Goal: Check status

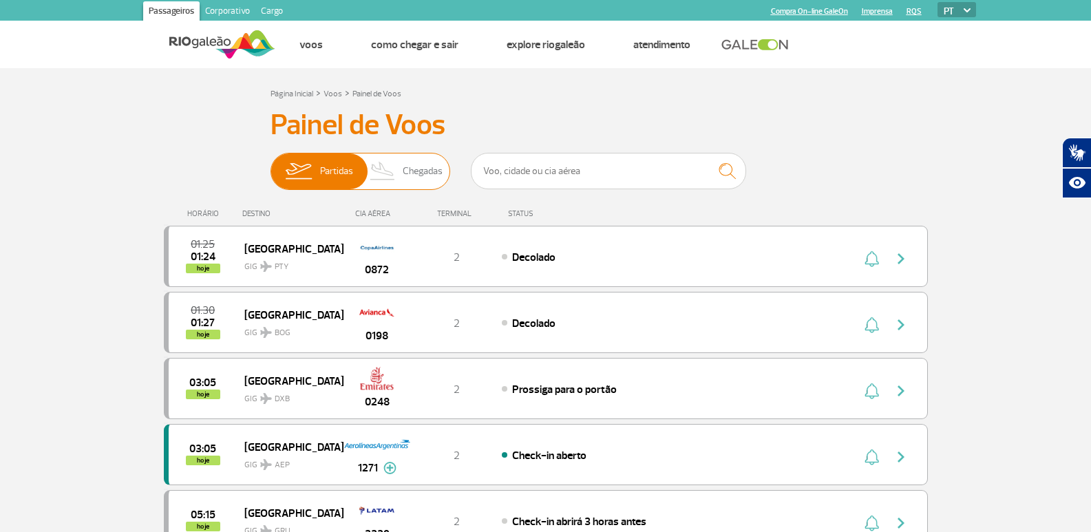
click at [421, 164] on span "Chegadas" at bounding box center [423, 171] width 40 height 36
click at [270, 164] on input "Partidas Chegadas" at bounding box center [270, 164] width 0 height 0
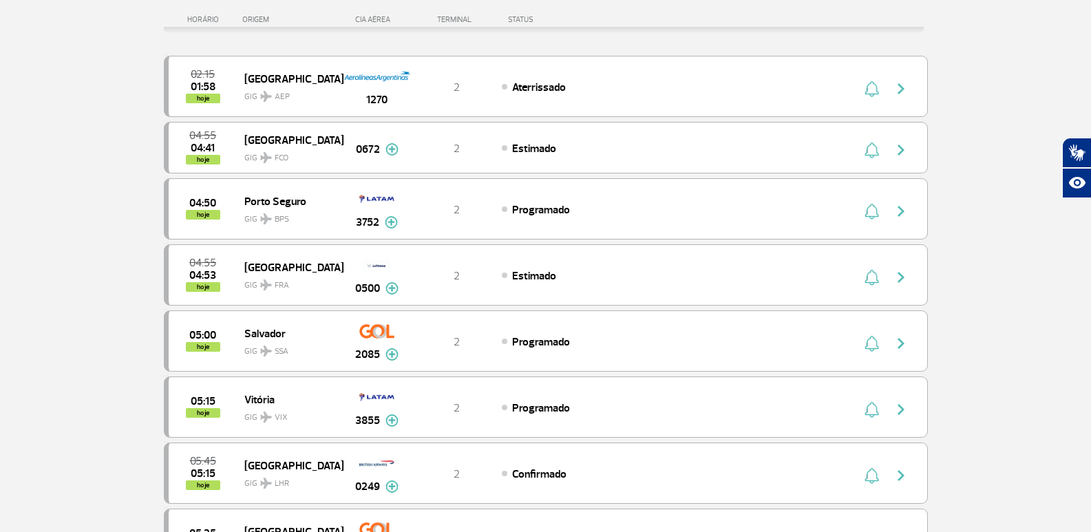
scroll to position [275, 0]
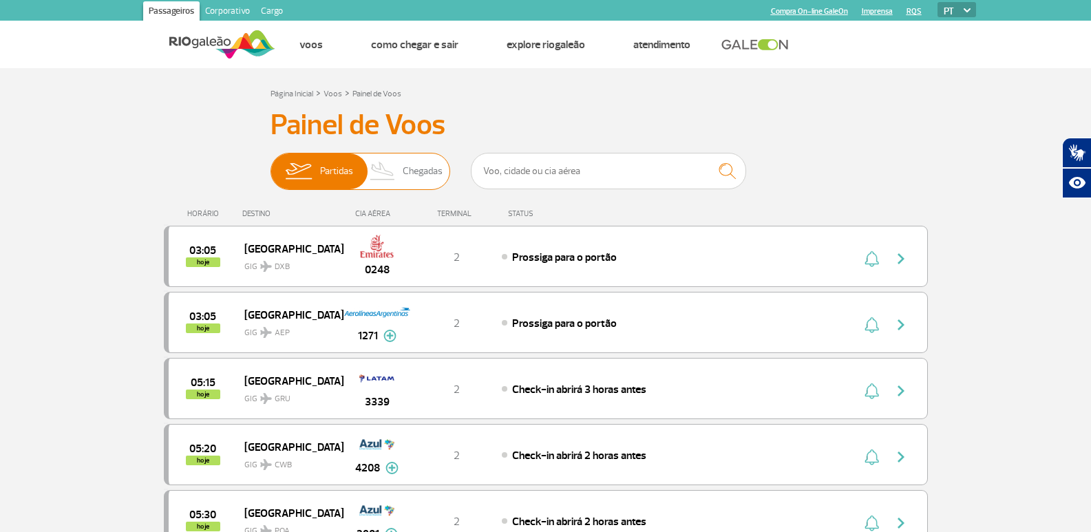
click at [429, 168] on span "Chegadas" at bounding box center [423, 171] width 40 height 36
click at [270, 164] on input "Partidas Chegadas" at bounding box center [270, 164] width 0 height 0
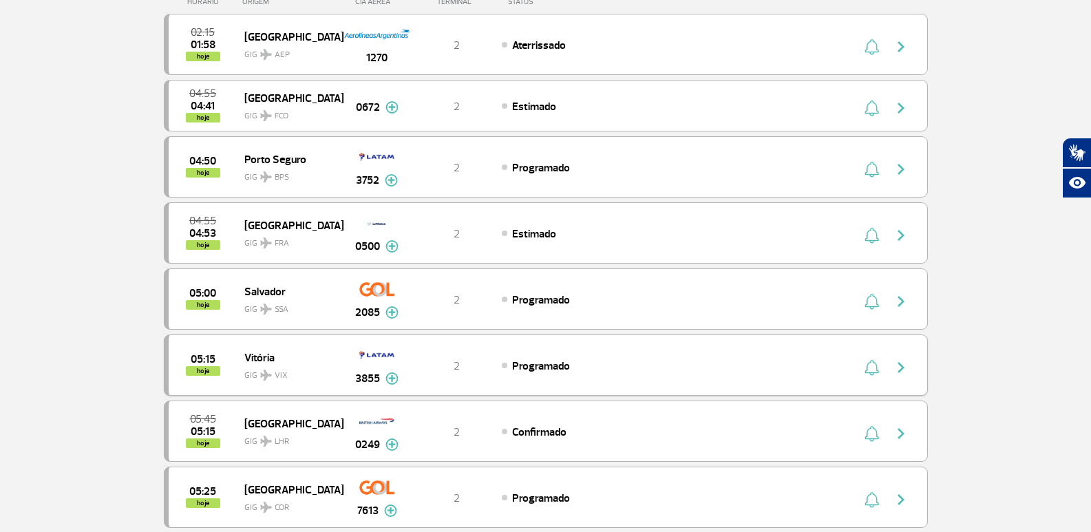
scroll to position [138, 0]
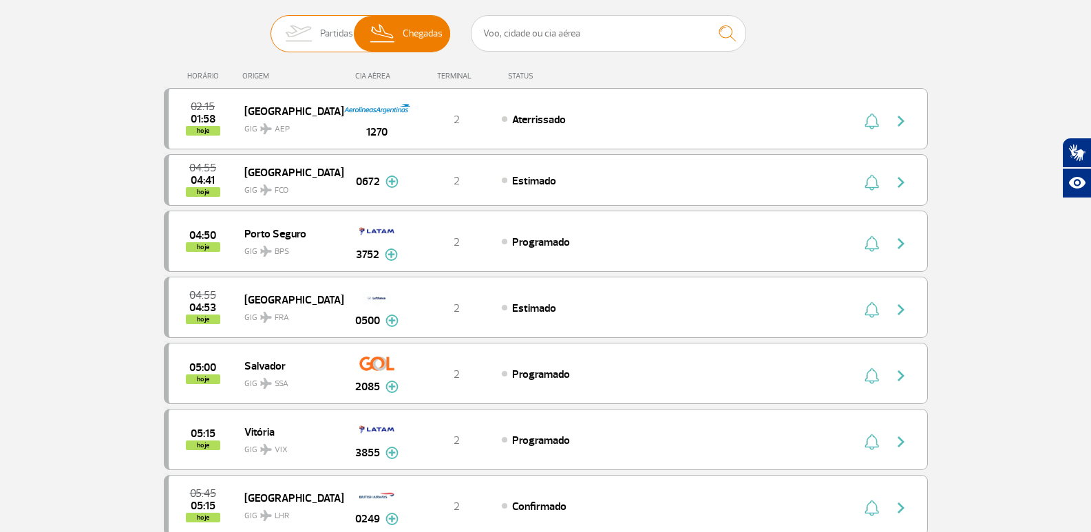
click at [346, 36] on span "Partidas" at bounding box center [336, 34] width 33 height 36
click at [270, 27] on input "Partidas Chegadas" at bounding box center [270, 27] width 0 height 0
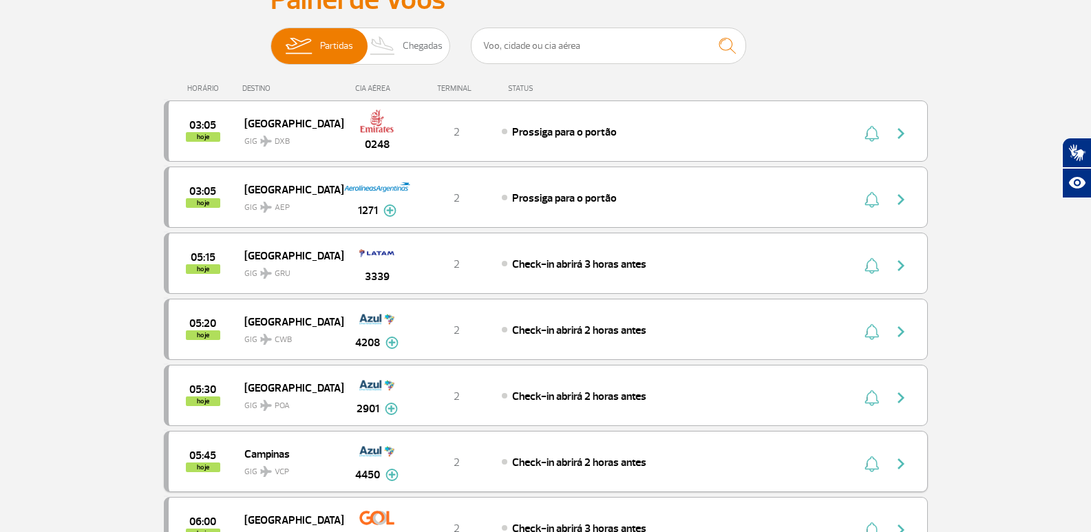
scroll to position [0, 0]
